Goal: Obtain resource: Download file/media

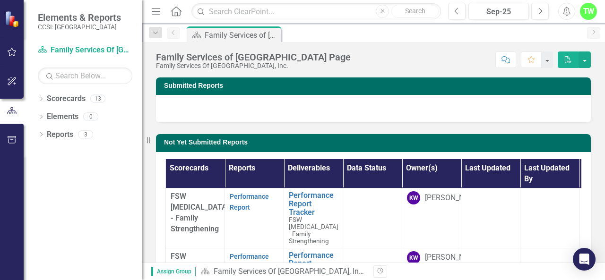
click at [79, 198] on div "Dropdown Scorecards 13 Dropdown Family Services Of Westchester, Inc. FSW [MEDIC…" at bounding box center [83, 185] width 118 height 189
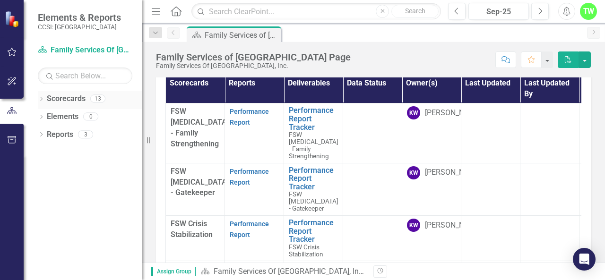
click at [44, 99] on icon "Dropdown" at bounding box center [41, 99] width 7 height 5
click at [46, 114] on icon "Dropdown" at bounding box center [46, 116] width 7 height 6
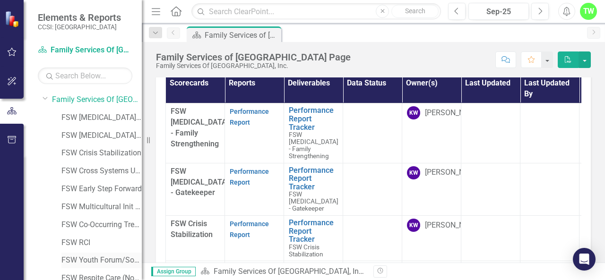
scroll to position [6, 0]
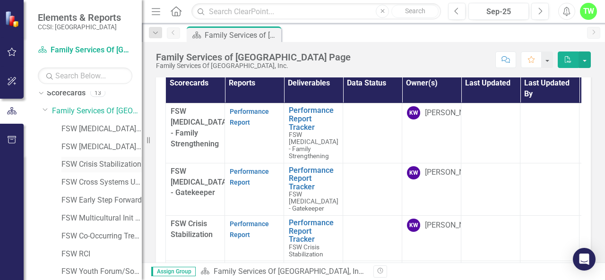
click at [92, 162] on link "FSW Crisis Stabilization" at bounding box center [101, 164] width 80 height 11
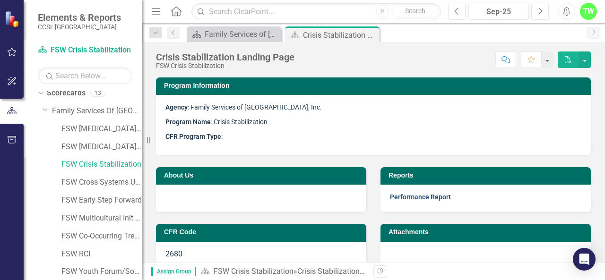
click at [410, 198] on link "Performance Report" at bounding box center [420, 197] width 61 height 8
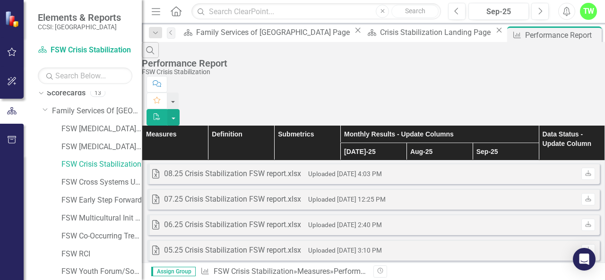
scroll to position [1293, 0]
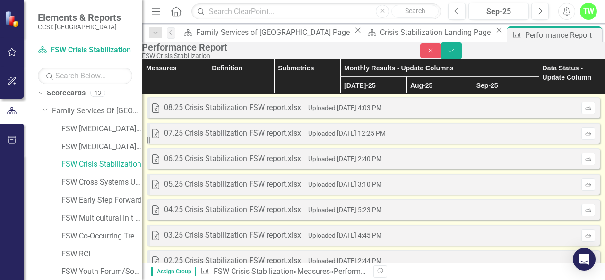
scroll to position [0, 0]
click at [585, 111] on icon "Download" at bounding box center [588, 108] width 7 height 6
click at [462, 59] on button "Save" at bounding box center [451, 51] width 21 height 17
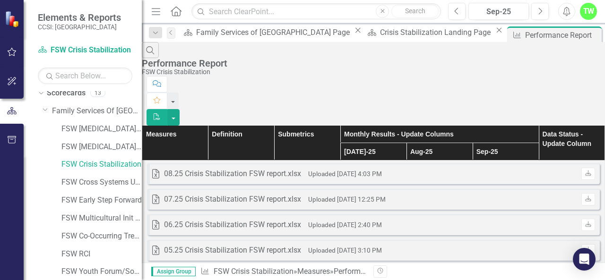
click at [180, 109] on button "button" at bounding box center [173, 117] width 12 height 17
click at [574, 42] on div "Search Performance Report FSW Crisis Stabilization Comment Favorite PDF" at bounding box center [373, 84] width 463 height 84
click at [98, 182] on link "FSW Cross Systems Unit [PERSON_NAME]" at bounding box center [101, 182] width 80 height 11
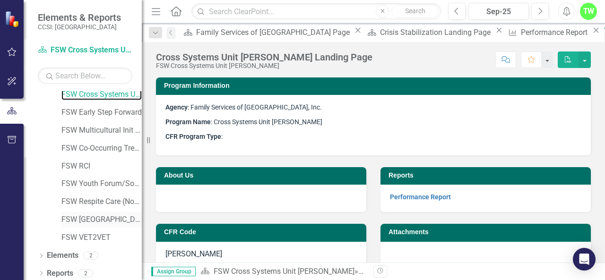
scroll to position [92, 0]
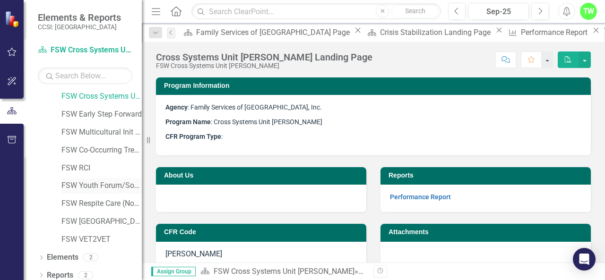
click at [95, 188] on link "FSW Youth Forum/Social Stars" at bounding box center [101, 186] width 80 height 11
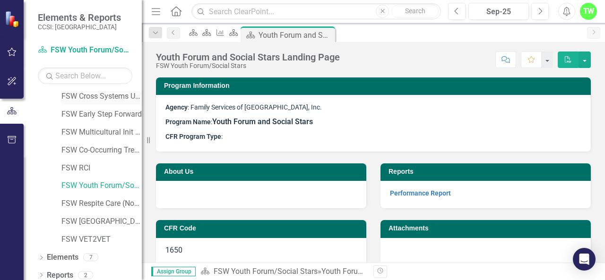
click at [92, 94] on link "FSW Cross Systems Unit [PERSON_NAME]" at bounding box center [101, 96] width 80 height 11
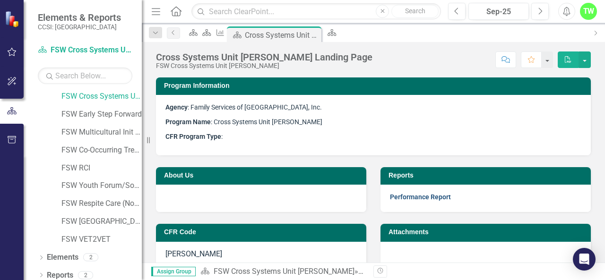
click at [424, 198] on link "Performance Report" at bounding box center [420, 197] width 61 height 8
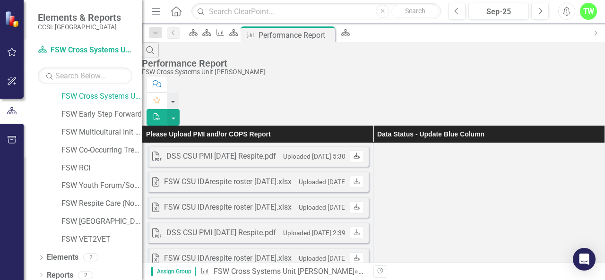
click at [356, 154] on icon "Download" at bounding box center [356, 157] width 7 height 6
click at [380, 126] on th "Data Status - Update Blue Column" at bounding box center [489, 134] width 232 height 17
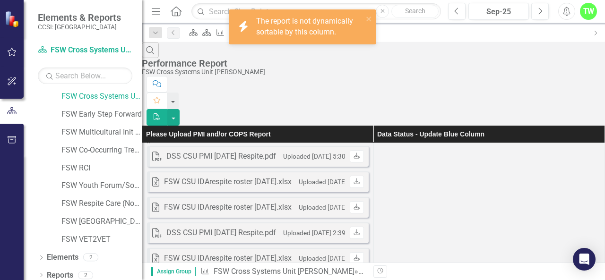
click at [369, 27] on column\ "icon.bolt The report is not dynamically sortable by this column." at bounding box center [302, 26] width 147 height 35
